Goal: Task Accomplishment & Management: Manage account settings

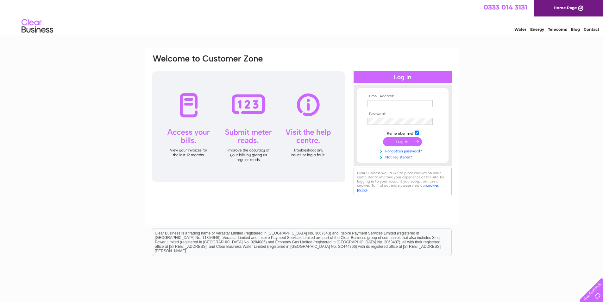
click at [393, 104] on input "text" at bounding box center [399, 103] width 65 height 7
type input "[EMAIL_ADDRESS][DOMAIN_NAME]"
click at [401, 140] on input "submit" at bounding box center [402, 141] width 39 height 9
click at [395, 105] on input "claire@smartmoveestateagents.co.uk" at bounding box center [400, 104] width 66 height 8
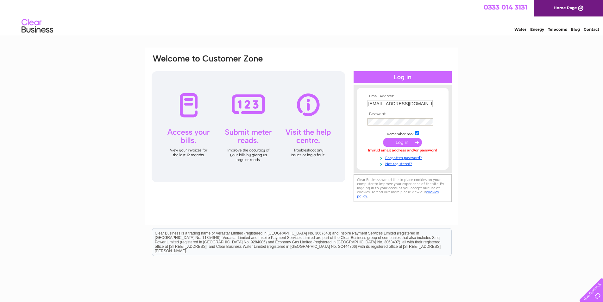
click at [418, 132] on input "checkbox" at bounding box center [417, 133] width 4 height 4
checkbox input "false"
click at [338, 124] on div "Email Address: claire@smartmoveestateagents.co.uk Password:" at bounding box center [301, 128] width 301 height 149
click at [390, 142] on input "submit" at bounding box center [402, 142] width 39 height 9
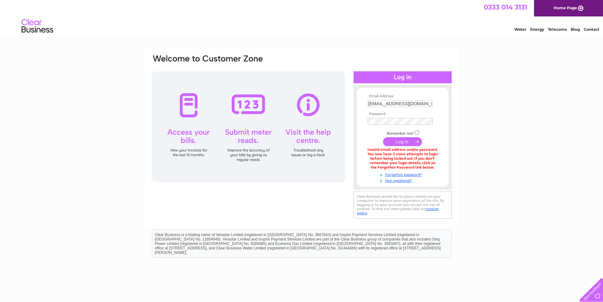
click at [413, 103] on input "[EMAIL_ADDRESS][DOMAIN_NAME]" at bounding box center [399, 103] width 65 height 7
click at [394, 139] on input "submit" at bounding box center [402, 141] width 39 height 9
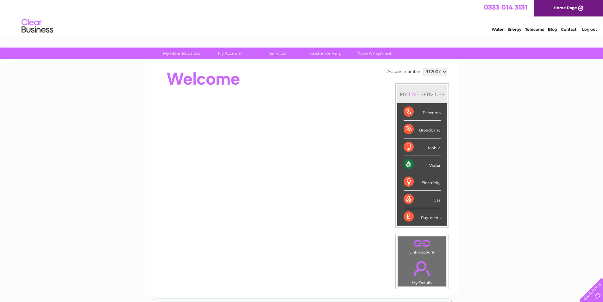
click at [430, 166] on div "Water" at bounding box center [421, 164] width 37 height 17
click at [409, 166] on div "Water" at bounding box center [421, 164] width 37 height 17
click at [431, 165] on div "Water" at bounding box center [421, 164] width 37 height 17
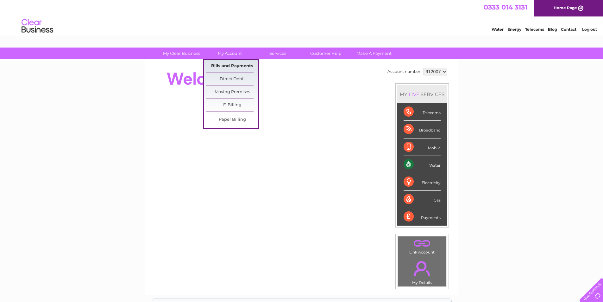
click at [236, 66] on link "Bills and Payments" at bounding box center [232, 66] width 52 height 13
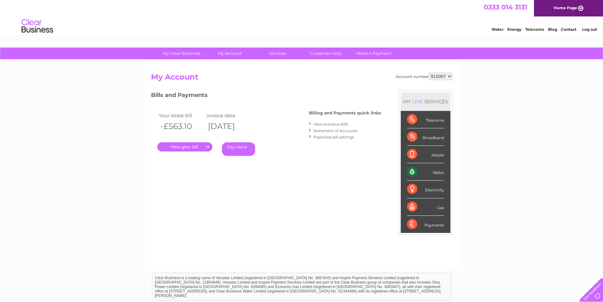
click at [197, 150] on link "." at bounding box center [184, 146] width 55 height 9
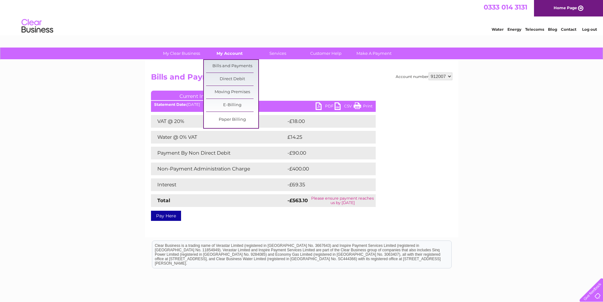
click at [228, 53] on link "My Account" at bounding box center [229, 53] width 52 height 12
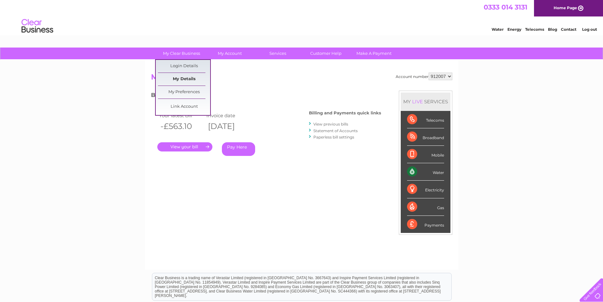
click at [183, 79] on link "My Details" at bounding box center [184, 79] width 52 height 13
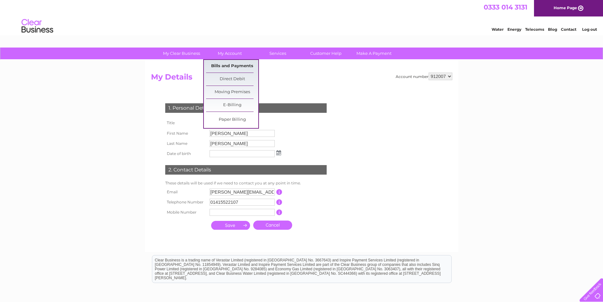
click at [227, 67] on link "Bills and Payments" at bounding box center [232, 66] width 52 height 13
click at [230, 65] on link "Bills and Payments" at bounding box center [232, 66] width 52 height 13
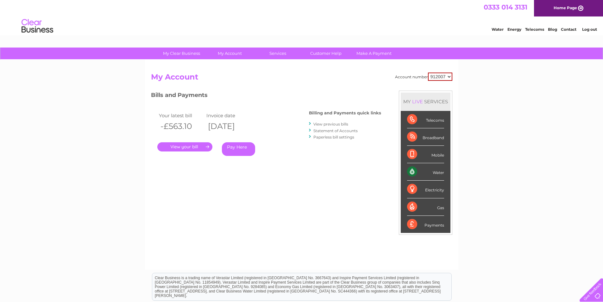
click at [330, 128] on link "Statement of Accounts" at bounding box center [335, 130] width 44 height 5
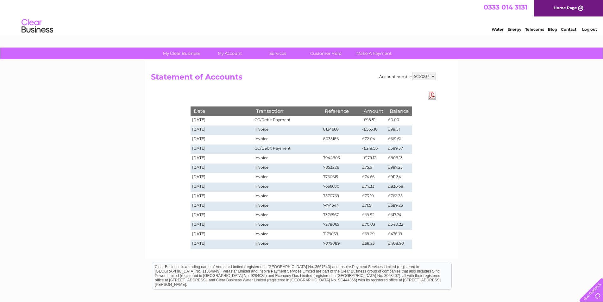
click at [434, 96] on link "Download Pdf" at bounding box center [432, 95] width 8 height 9
click at [589, 29] on link "Log out" at bounding box center [589, 29] width 15 height 5
